Goal: Task Accomplishment & Management: Manage account settings

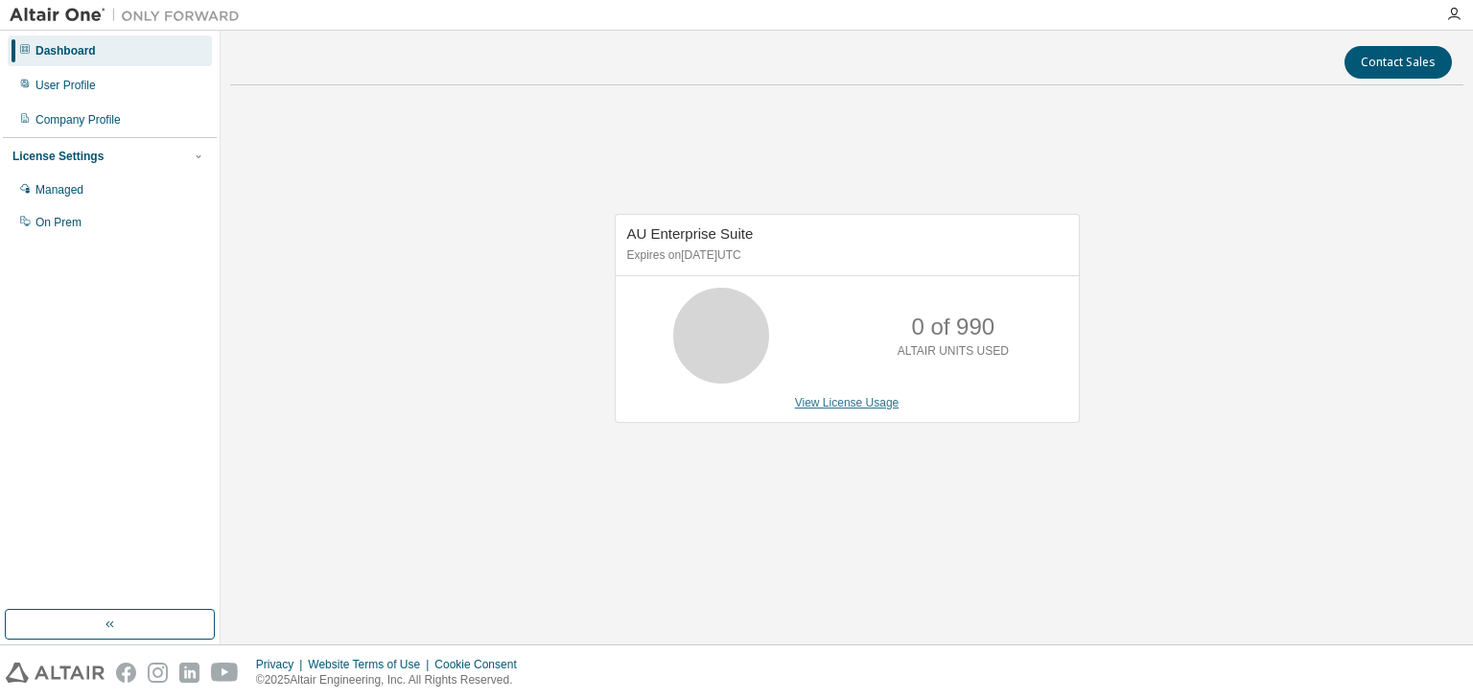
click at [854, 401] on link "View License Usage" at bounding box center [847, 402] width 105 height 13
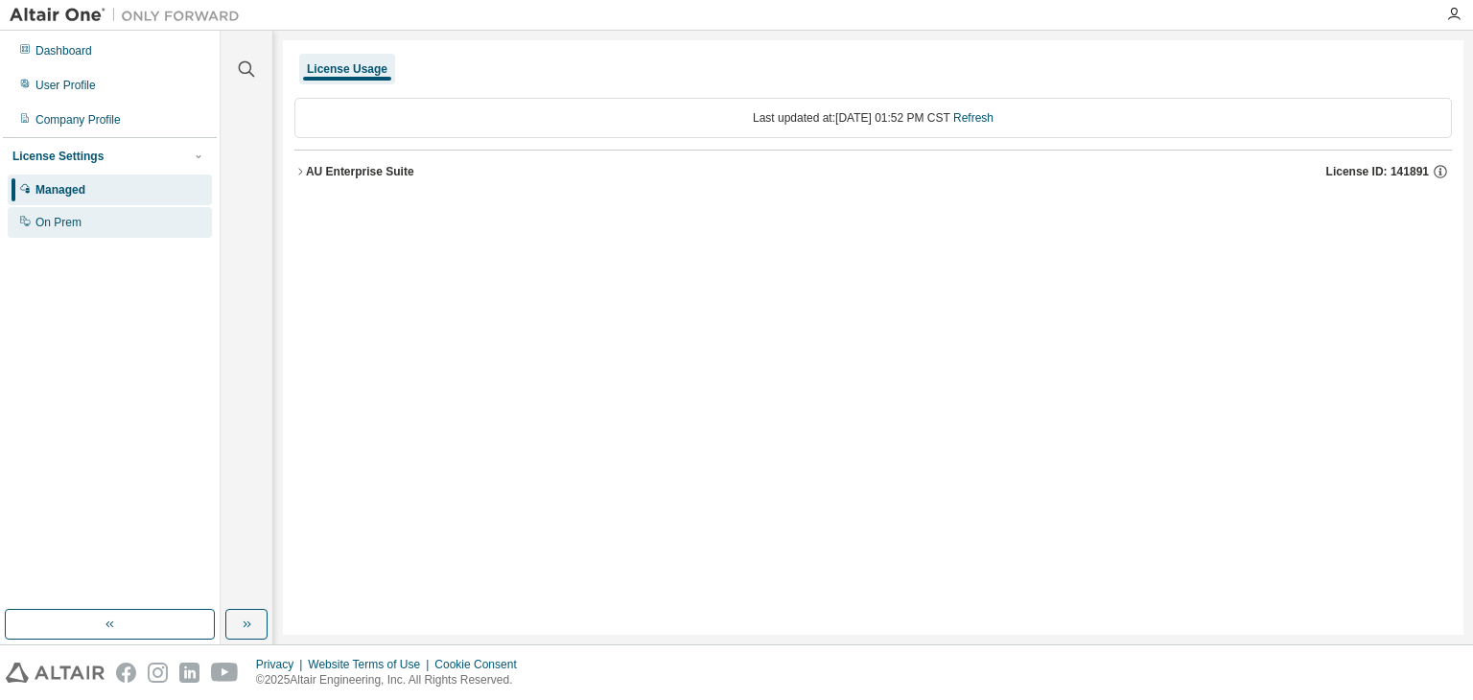
click at [134, 222] on div "On Prem" at bounding box center [110, 222] width 204 height 31
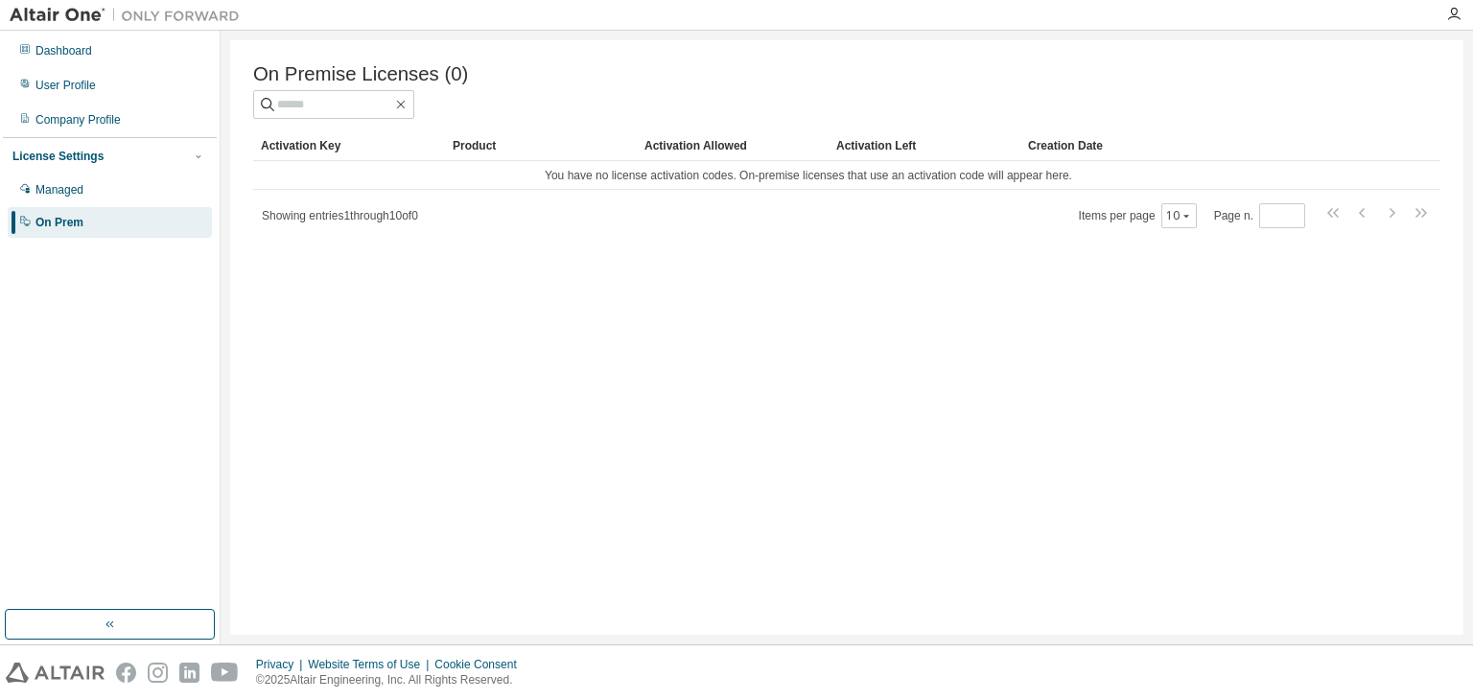
click at [124, 169] on div "License Settings Managed On Prem" at bounding box center [110, 188] width 214 height 103
click at [126, 187] on div "Managed" at bounding box center [110, 190] width 204 height 31
